Goal: Task Accomplishment & Management: Use online tool/utility

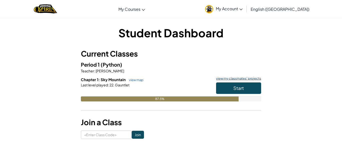
click at [232, 79] on link "view my classmates' projects" at bounding box center [237, 78] width 48 height 3
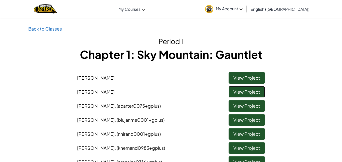
click at [245, 93] on link "View Project" at bounding box center [246, 92] width 36 height 12
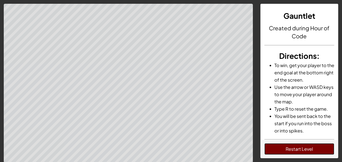
click at [316, 154] on button "Restart Level" at bounding box center [299, 149] width 70 height 12
click at [276, 143] on button "Restart Level" at bounding box center [299, 149] width 70 height 12
click at [301, 147] on button "Restart Level" at bounding box center [299, 149] width 70 height 12
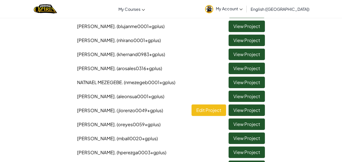
scroll to position [101, 0]
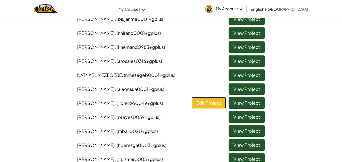
click at [202, 106] on link "Edit Project" at bounding box center [208, 103] width 35 height 12
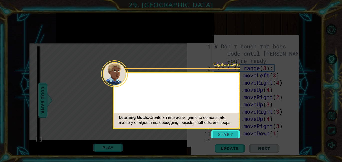
click at [222, 135] on button "Start" at bounding box center [225, 134] width 29 height 8
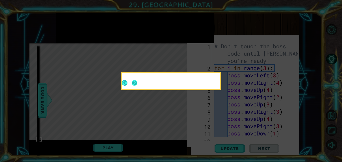
click at [136, 82] on button "Next" at bounding box center [135, 83] width 6 height 6
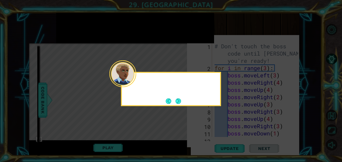
click at [136, 82] on div at bounding box center [171, 82] width 98 height 14
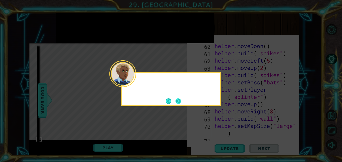
click at [177, 100] on button "Next" at bounding box center [178, 101] width 6 height 6
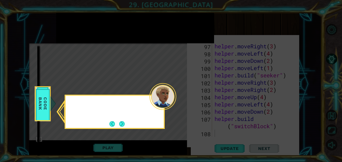
scroll to position [777, 0]
click at [122, 125] on button "Next" at bounding box center [122, 124] width 6 height 6
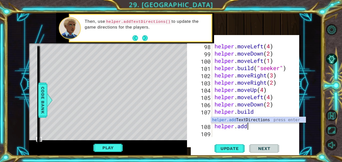
scroll to position [0, 1]
click at [243, 120] on div "helper.add TextDirections press enter" at bounding box center [258, 126] width 95 height 18
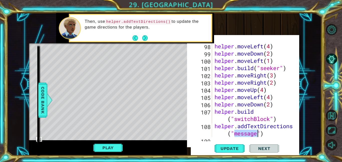
scroll to position [791, 0]
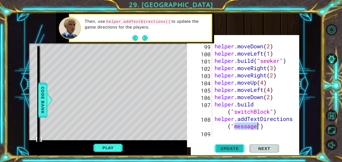
type textarea "helper.addTextDirections("message")"
click at [234, 147] on span "Update" at bounding box center [229, 148] width 28 height 5
click at [144, 38] on button "Next" at bounding box center [145, 38] width 6 height 6
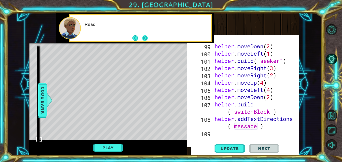
click at [144, 38] on button "Next" at bounding box center [145, 38] width 6 height 6
click at [110, 119] on div "helper methods moveLeft(steps) moveRight(steps) moveUp(steps) moveDown(steps) b…" at bounding box center [164, 84] width 270 height 142
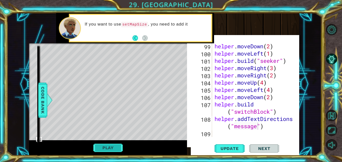
click at [108, 148] on button "Play" at bounding box center [107, 148] width 29 height 10
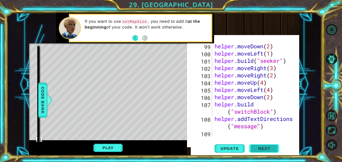
click at [255, 147] on span "Next" at bounding box center [264, 148] width 22 height 5
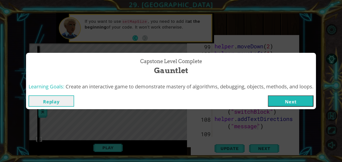
click at [281, 103] on button "Next" at bounding box center [291, 100] width 46 height 11
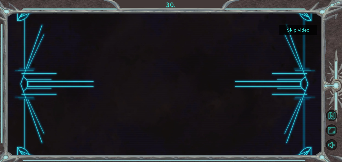
click at [300, 32] on button "Skip video" at bounding box center [298, 30] width 38 height 10
click at [284, 28] on button "Skip video" at bounding box center [298, 30] width 38 height 10
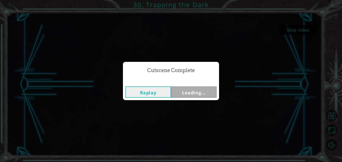
click at [306, 31] on div "Cutscene Complete Replay Loading..." at bounding box center [171, 81] width 342 height 162
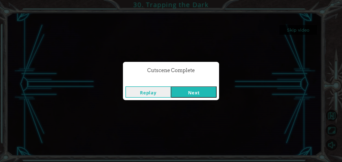
click at [192, 93] on button "Next" at bounding box center [194, 91] width 46 height 11
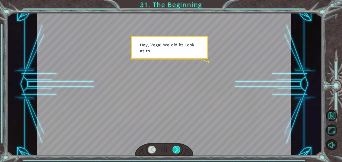
click at [174, 150] on div at bounding box center [176, 150] width 8 height 8
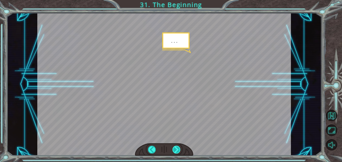
click at [174, 150] on div at bounding box center [176, 150] width 8 height 8
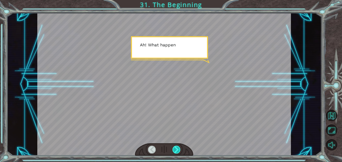
click at [174, 150] on div at bounding box center [176, 150] width 8 height 8
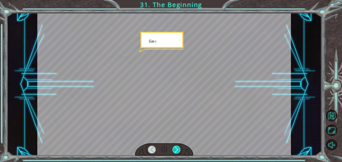
click at [174, 150] on div at bounding box center [176, 150] width 8 height 8
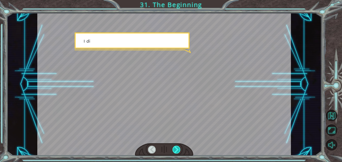
click at [174, 150] on div at bounding box center [176, 150] width 8 height 8
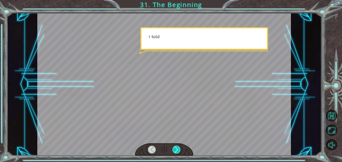
click at [174, 150] on div at bounding box center [176, 150] width 8 height 8
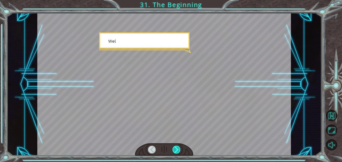
click at [174, 150] on div at bounding box center [176, 150] width 8 height 8
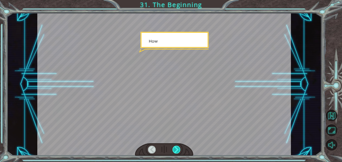
click at [174, 150] on div at bounding box center [176, 150] width 8 height 8
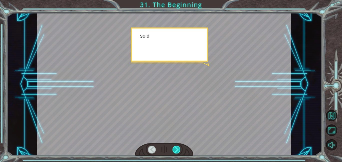
click at [174, 150] on div at bounding box center [176, 150] width 8 height 8
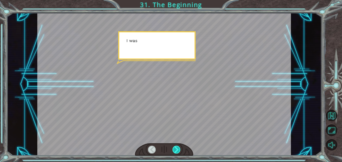
click at [174, 150] on div at bounding box center [176, 150] width 8 height 8
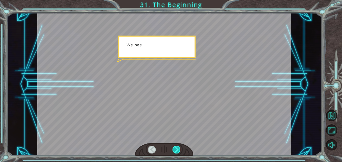
click at [174, 150] on div at bounding box center [176, 150] width 8 height 8
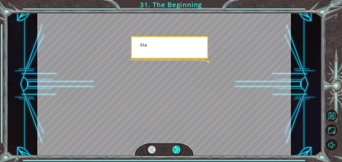
click at [174, 150] on div at bounding box center [176, 150] width 8 height 8
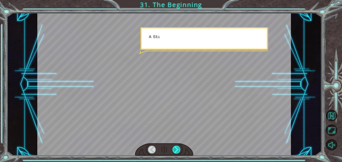
click at [174, 150] on div at bounding box center [176, 150] width 8 height 8
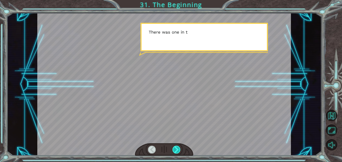
click at [174, 150] on div at bounding box center [176, 150] width 8 height 8
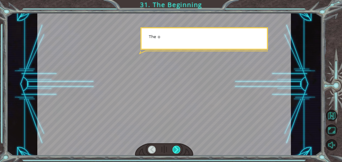
click at [174, 150] on div at bounding box center [176, 150] width 8 height 8
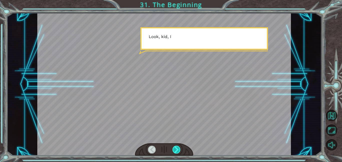
click at [174, 150] on div at bounding box center [176, 150] width 8 height 8
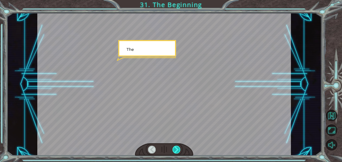
click at [174, 150] on div at bounding box center [176, 150] width 8 height 8
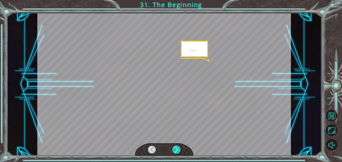
click at [174, 150] on div at bounding box center [176, 150] width 8 height 8
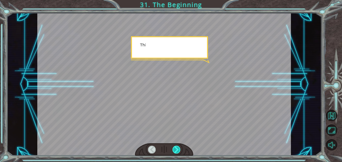
click at [174, 150] on div at bounding box center [176, 150] width 8 height 8
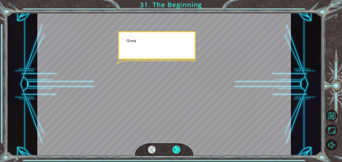
click at [174, 150] on div at bounding box center [176, 150] width 8 height 8
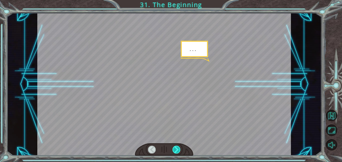
click at [174, 150] on div at bounding box center [176, 150] width 8 height 8
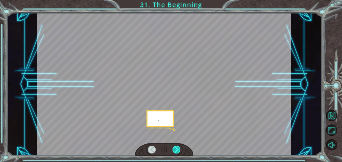
click at [174, 150] on div at bounding box center [176, 150] width 8 height 8
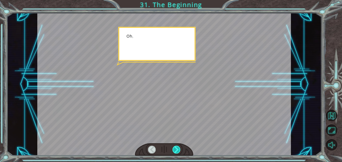
click at [174, 150] on div at bounding box center [176, 150] width 8 height 8
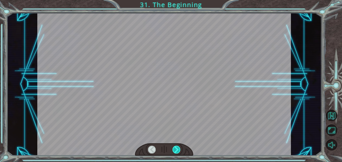
click at [174, 150] on div at bounding box center [176, 150] width 8 height 8
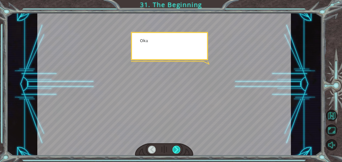
click at [174, 150] on div at bounding box center [176, 150] width 8 height 8
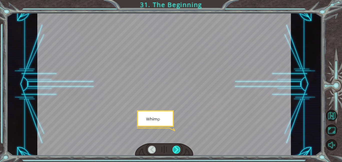
click at [174, 150] on div at bounding box center [176, 150] width 8 height 8
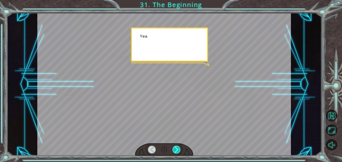
click at [174, 150] on div at bounding box center [176, 150] width 8 height 8
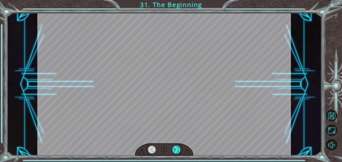
click at [174, 150] on div at bounding box center [176, 150] width 8 height 8
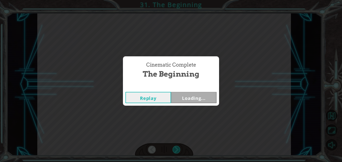
click at [174, 150] on div "Cinematic Complete The Beginning Replay Loading..." at bounding box center [171, 81] width 342 height 162
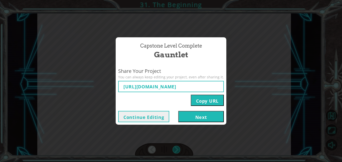
click at [174, 150] on div "Capstone Level Complete Gauntlet Share Your Project You can always keep editing…" at bounding box center [171, 81] width 342 height 162
type input "https://www.ozaria.com/play/game-dev-level/1fhcapstoneb/68cc303ca6717cfc505107a…"
click at [174, 150] on div "Capstone Level Complete Gauntlet Share Your Project You can always keep editing…" at bounding box center [171, 81] width 342 height 162
click at [208, 116] on button "Next" at bounding box center [201, 116] width 46 height 11
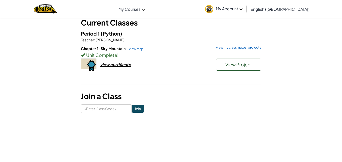
scroll to position [32, 0]
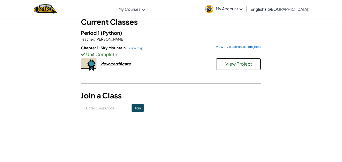
click at [237, 70] on button "View Project" at bounding box center [238, 64] width 45 height 12
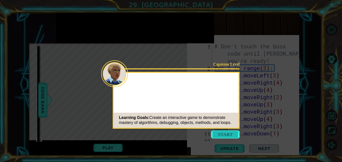
click at [218, 132] on button "Start" at bounding box center [225, 134] width 29 height 8
